Goal: Communication & Community: Answer question/provide support

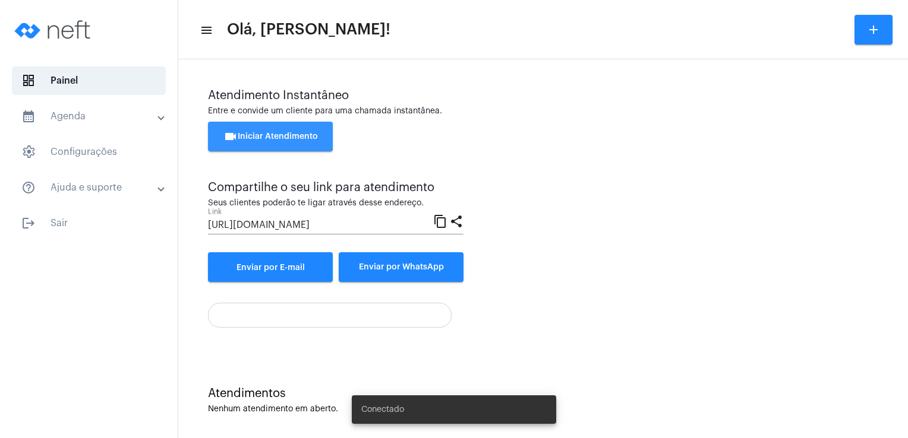
click at [311, 137] on span "videocam Iniciar Atendimento" at bounding box center [270, 136] width 94 height 8
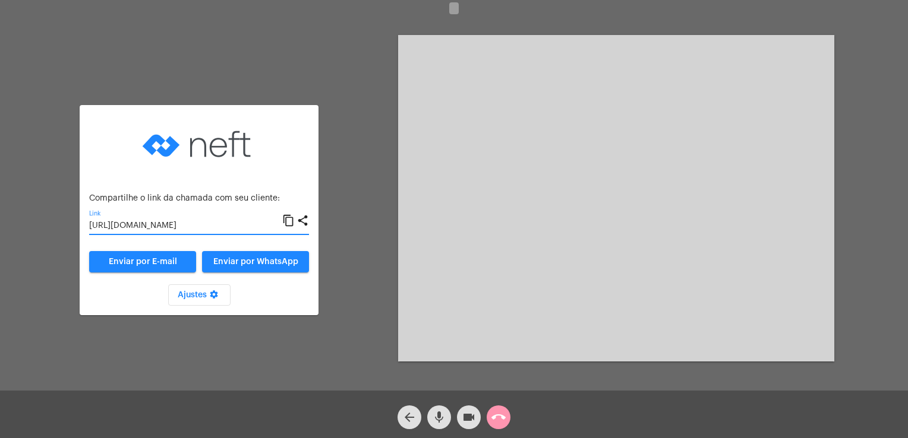
click at [189, 226] on input "[URL][DOMAIN_NAME]" at bounding box center [185, 227] width 193 height 10
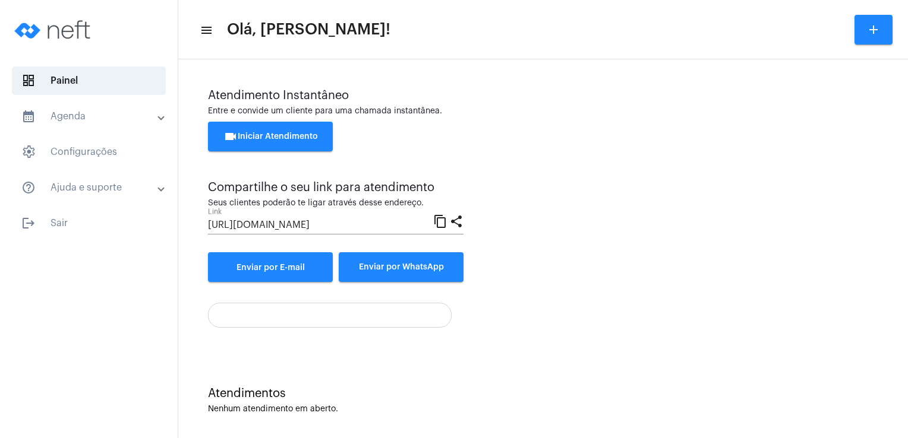
click at [263, 408] on div "Nenhum atendimento em aberto." at bounding box center [543, 409] width 670 height 9
click at [278, 141] on button "videocam Iniciar Atendimento" at bounding box center [270, 137] width 125 height 30
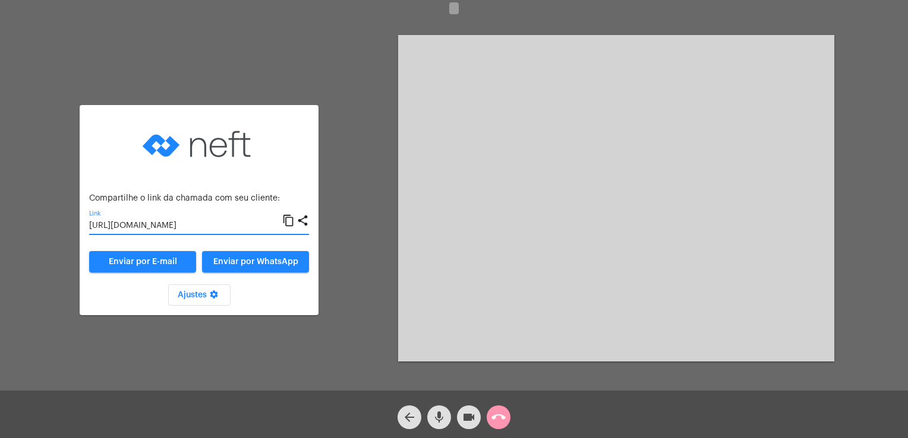
click at [226, 229] on input "[URL][DOMAIN_NAME]" at bounding box center [185, 227] width 193 height 10
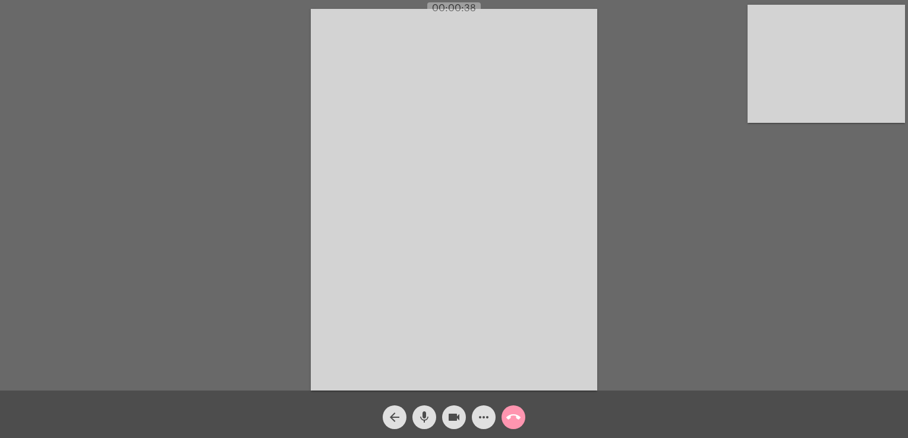
click at [781, 154] on div "Acessando Câmera e Microfone..." at bounding box center [453, 198] width 905 height 391
click at [488, 418] on mat-icon "more_horiz" at bounding box center [483, 417] width 14 height 14
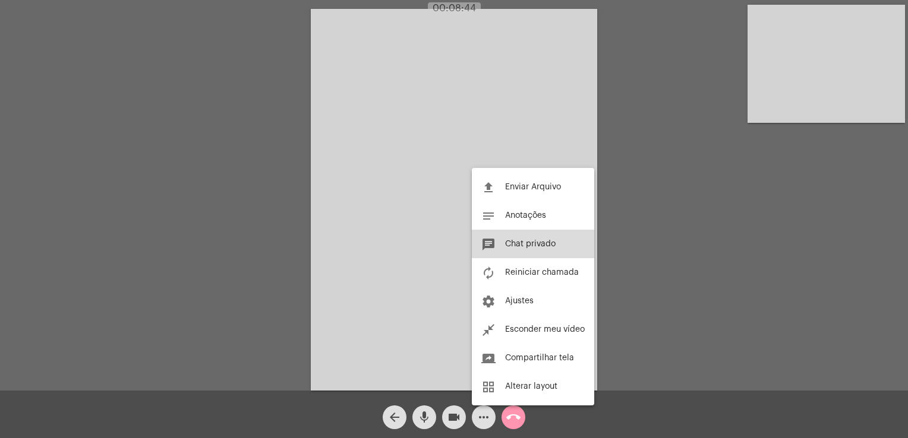
click at [513, 244] on span "Chat privado" at bounding box center [530, 244] width 50 height 8
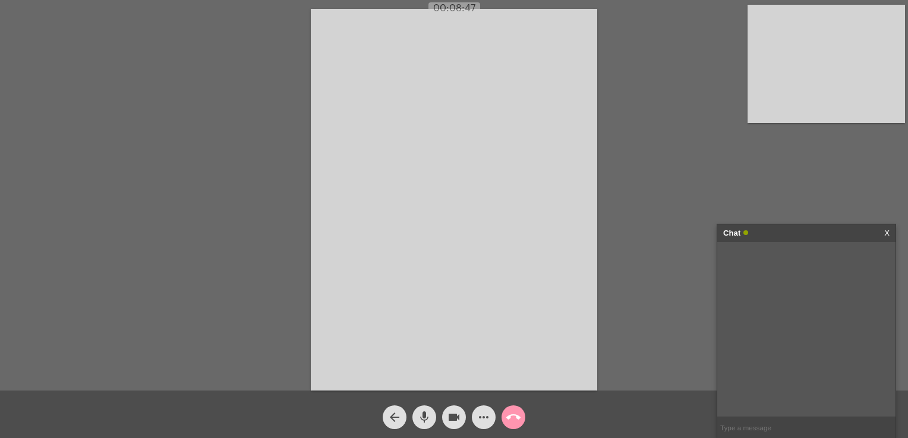
click at [737, 422] on input "text" at bounding box center [806, 428] width 178 height 21
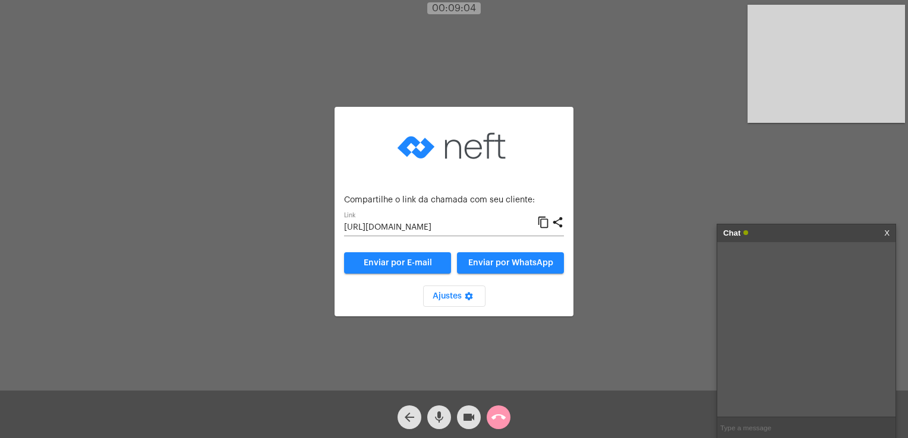
click at [513, 234] on div "[URL][DOMAIN_NAME] Link" at bounding box center [440, 224] width 193 height 23
click at [515, 226] on input "[URL][DOMAIN_NAME]" at bounding box center [440, 228] width 193 height 10
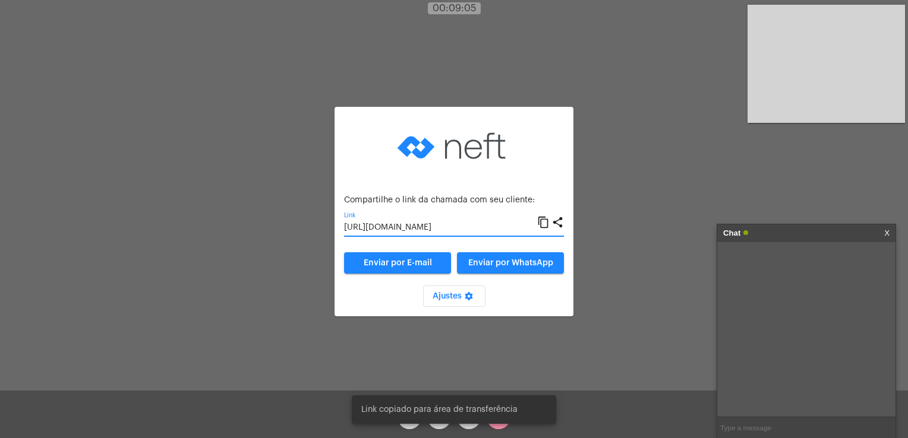
click at [515, 226] on input "[URL][DOMAIN_NAME]" at bounding box center [440, 228] width 193 height 10
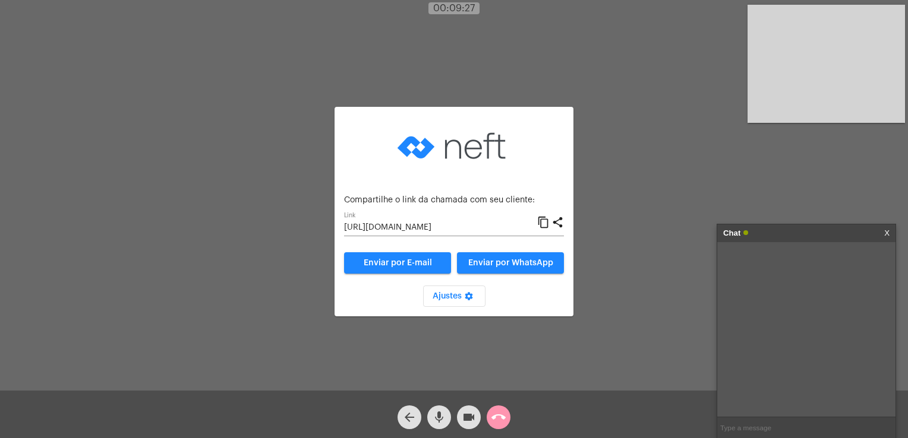
scroll to position [0, 0]
click at [670, 244] on div "Aguardando cliente acessar a chamada Ajustes settings Compartilhe o link da cha…" at bounding box center [453, 198] width 905 height 391
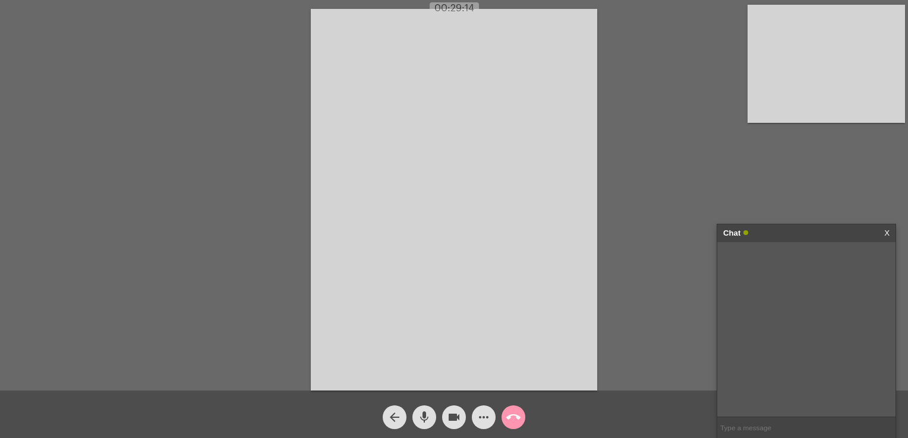
click at [884, 232] on link "X" at bounding box center [886, 234] width 5 height 18
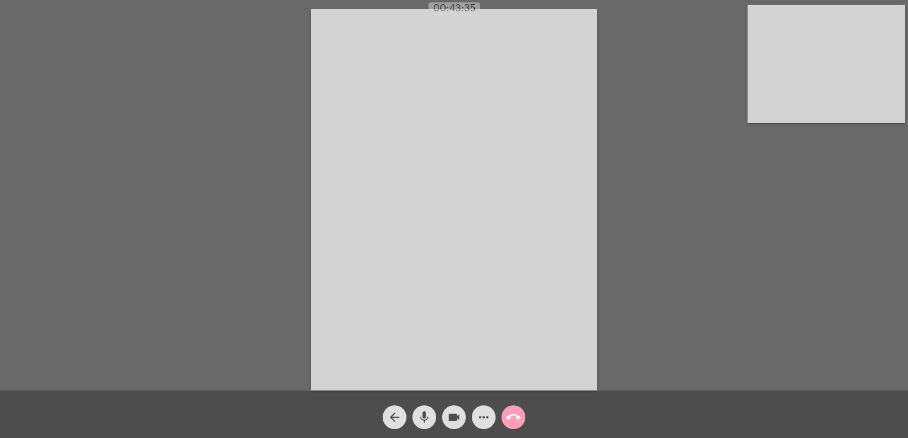
click at [518, 420] on mat-icon "call_end" at bounding box center [513, 417] width 14 height 14
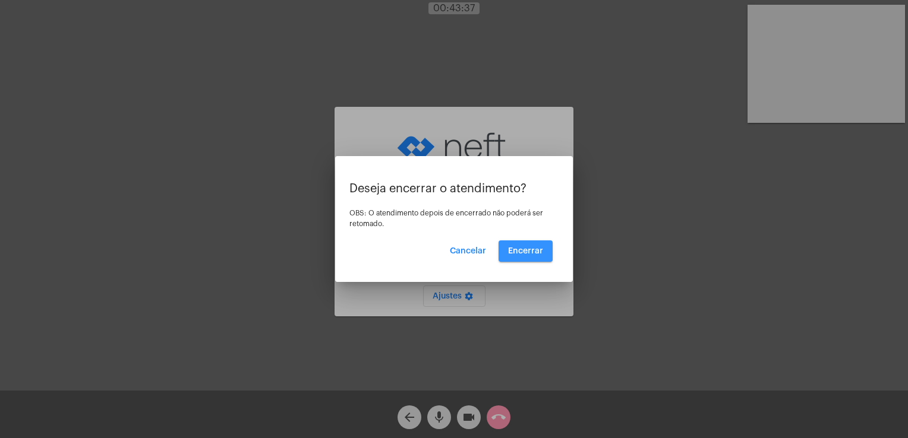
click at [519, 250] on span "Encerrar" at bounding box center [525, 251] width 35 height 8
